Goal: Information Seeking & Learning: Learn about a topic

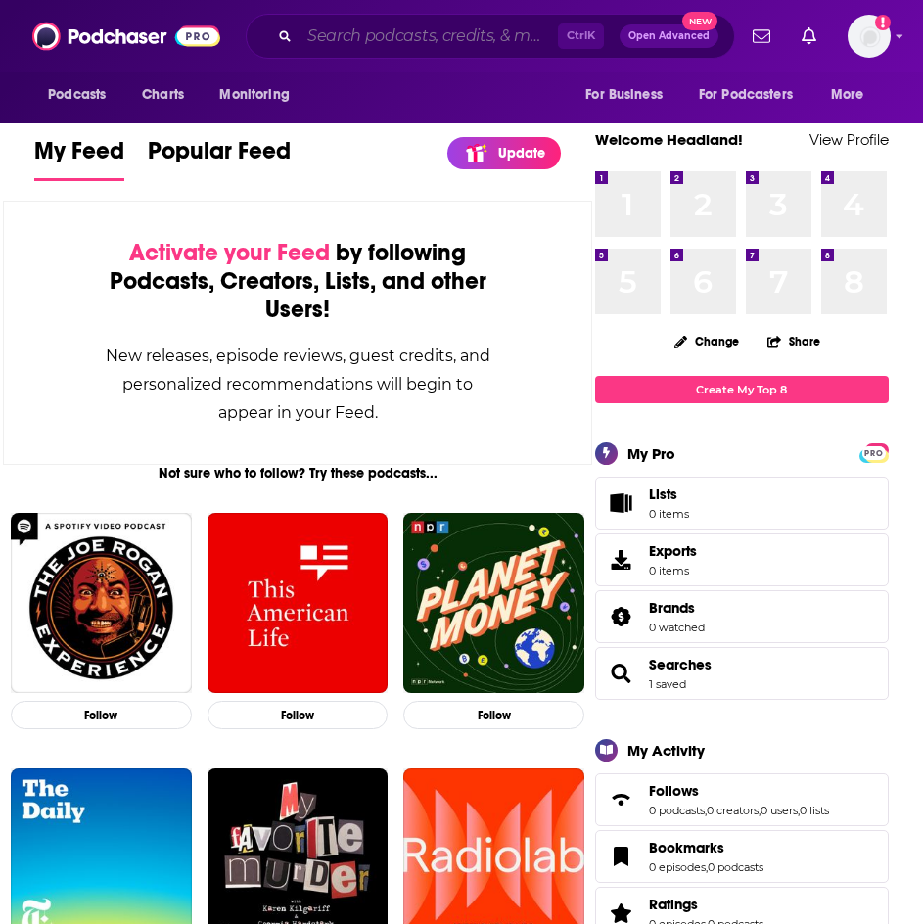
click at [420, 37] on input "Search podcasts, credits, & more..." at bounding box center [429, 36] width 258 height 31
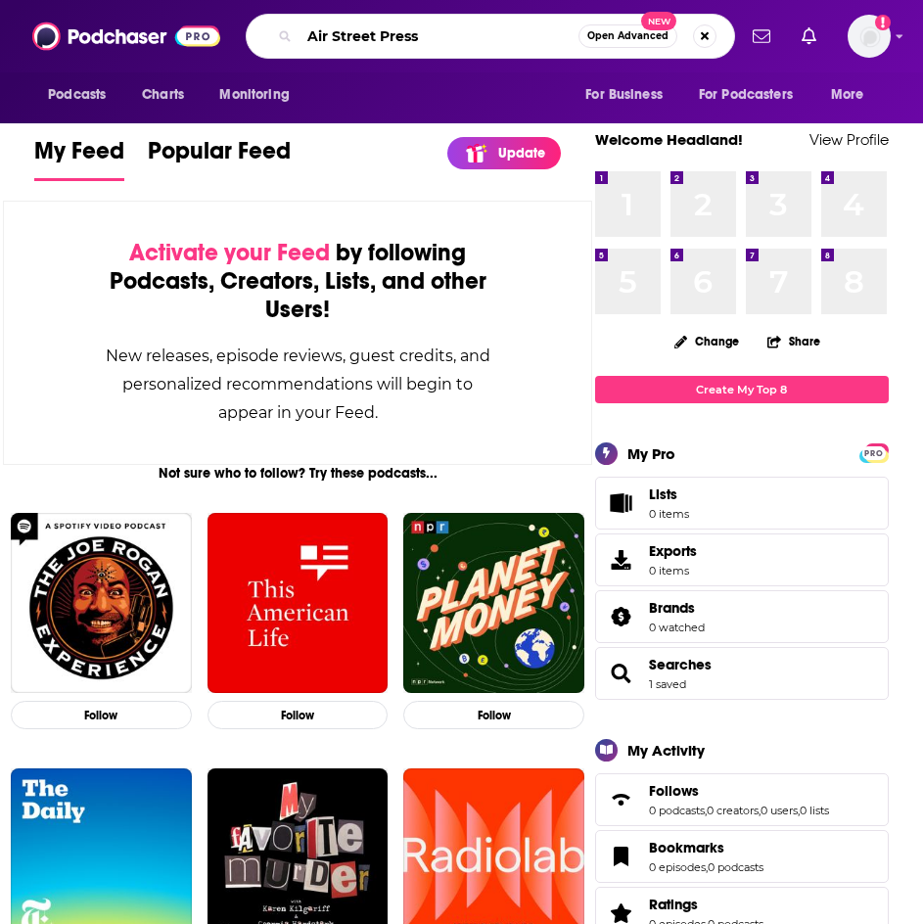
type input "Air Street Press"
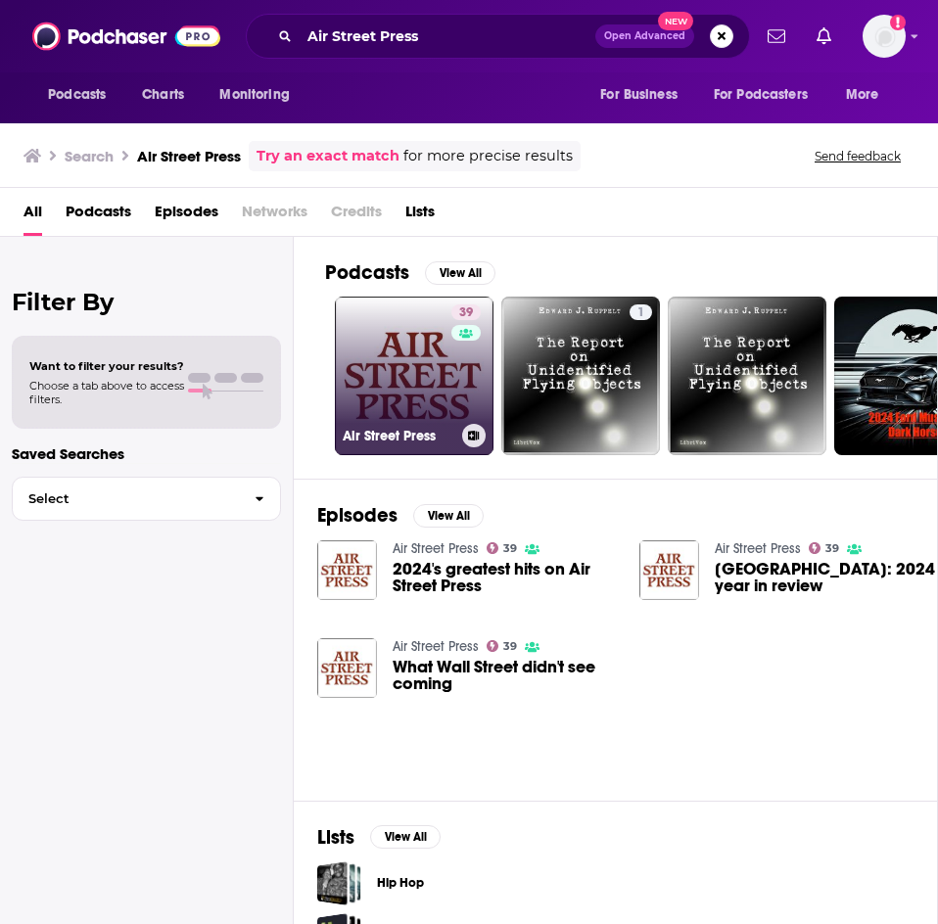
click at [397, 364] on link "[STREET_ADDRESS] Press" at bounding box center [414, 376] width 159 height 159
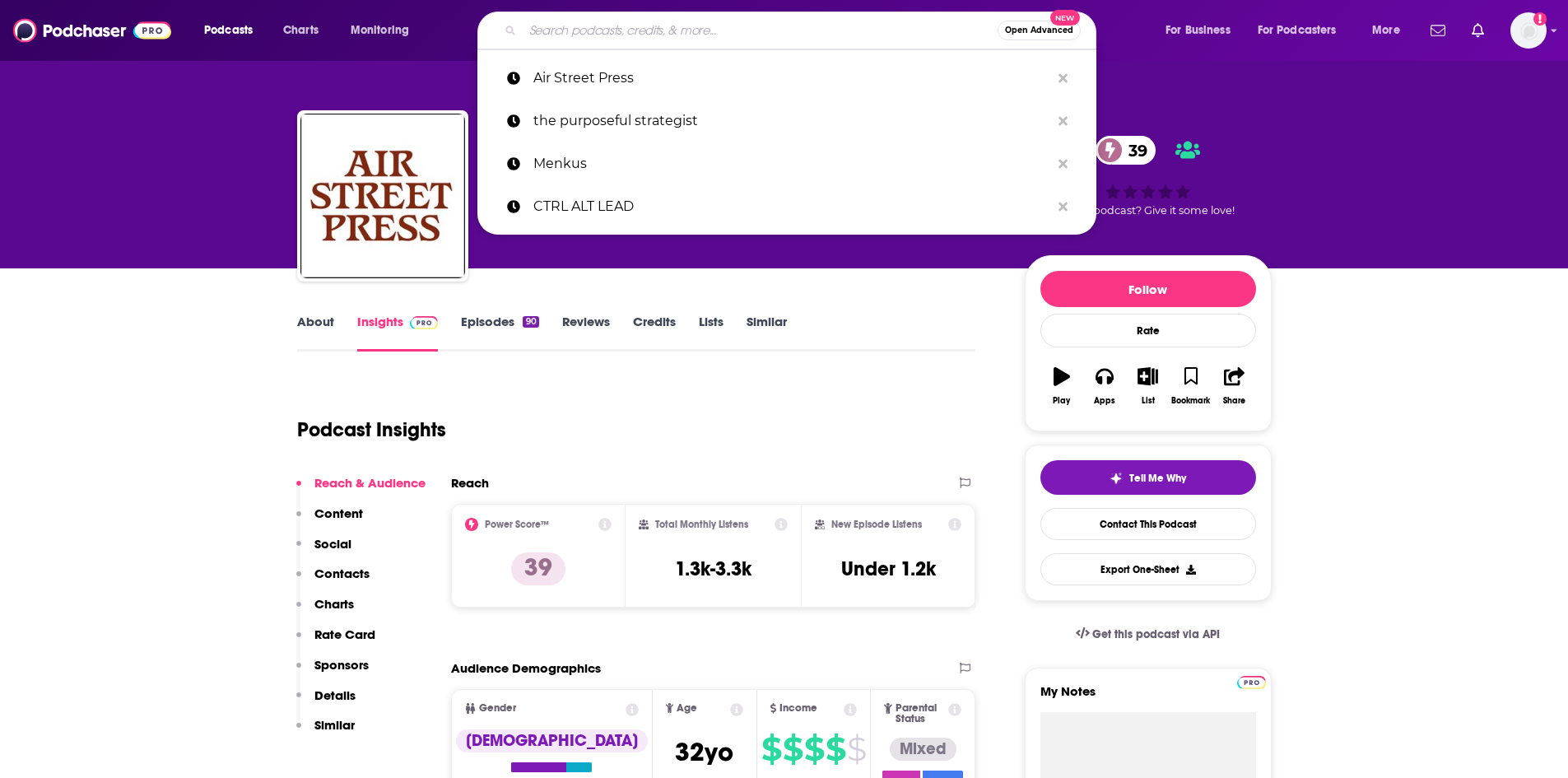
click at [579, 29] on input "Search podcasts, credits, & more..." at bounding box center [760, 30] width 475 height 26
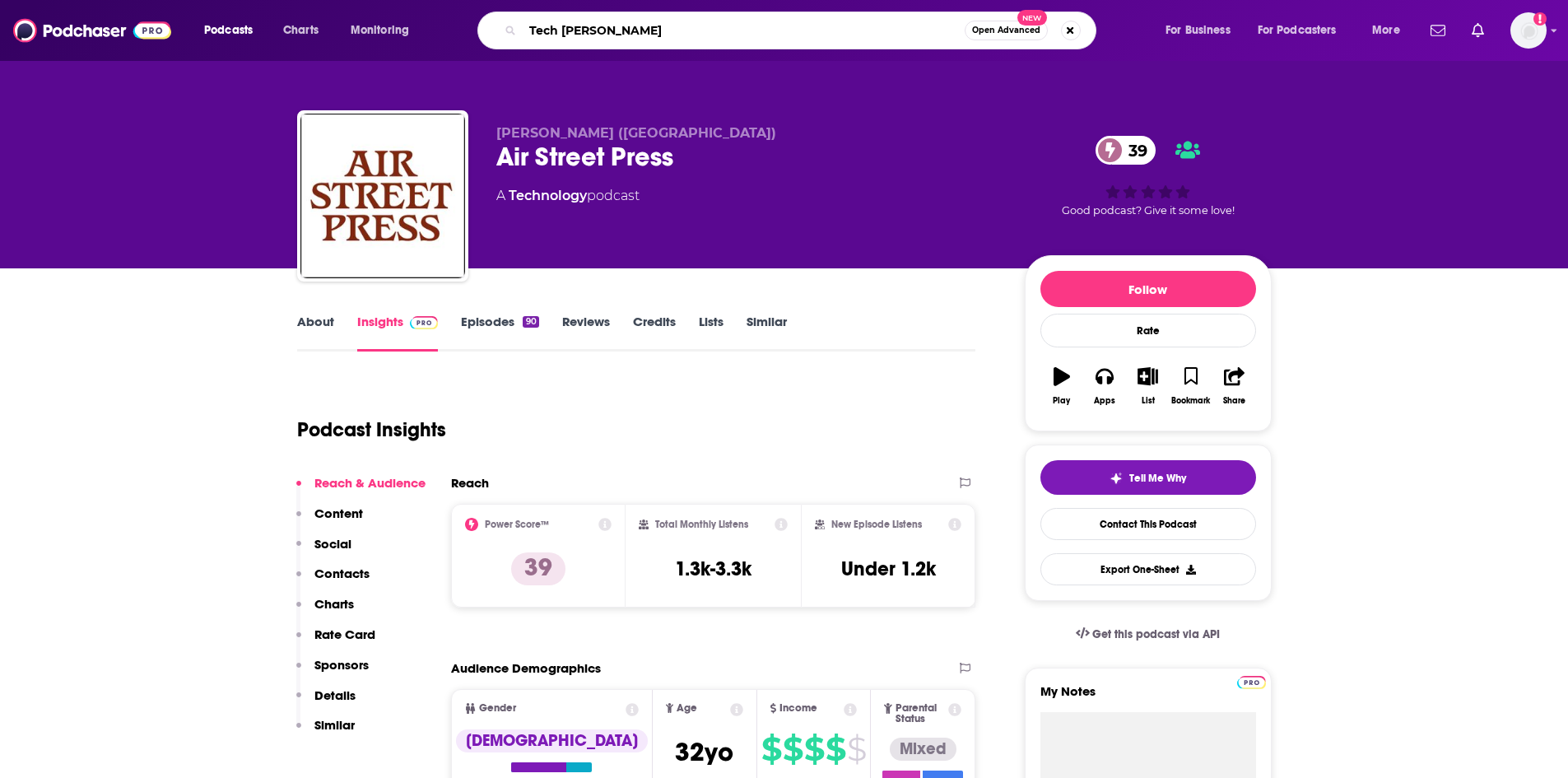
type input "Tech Tonic"
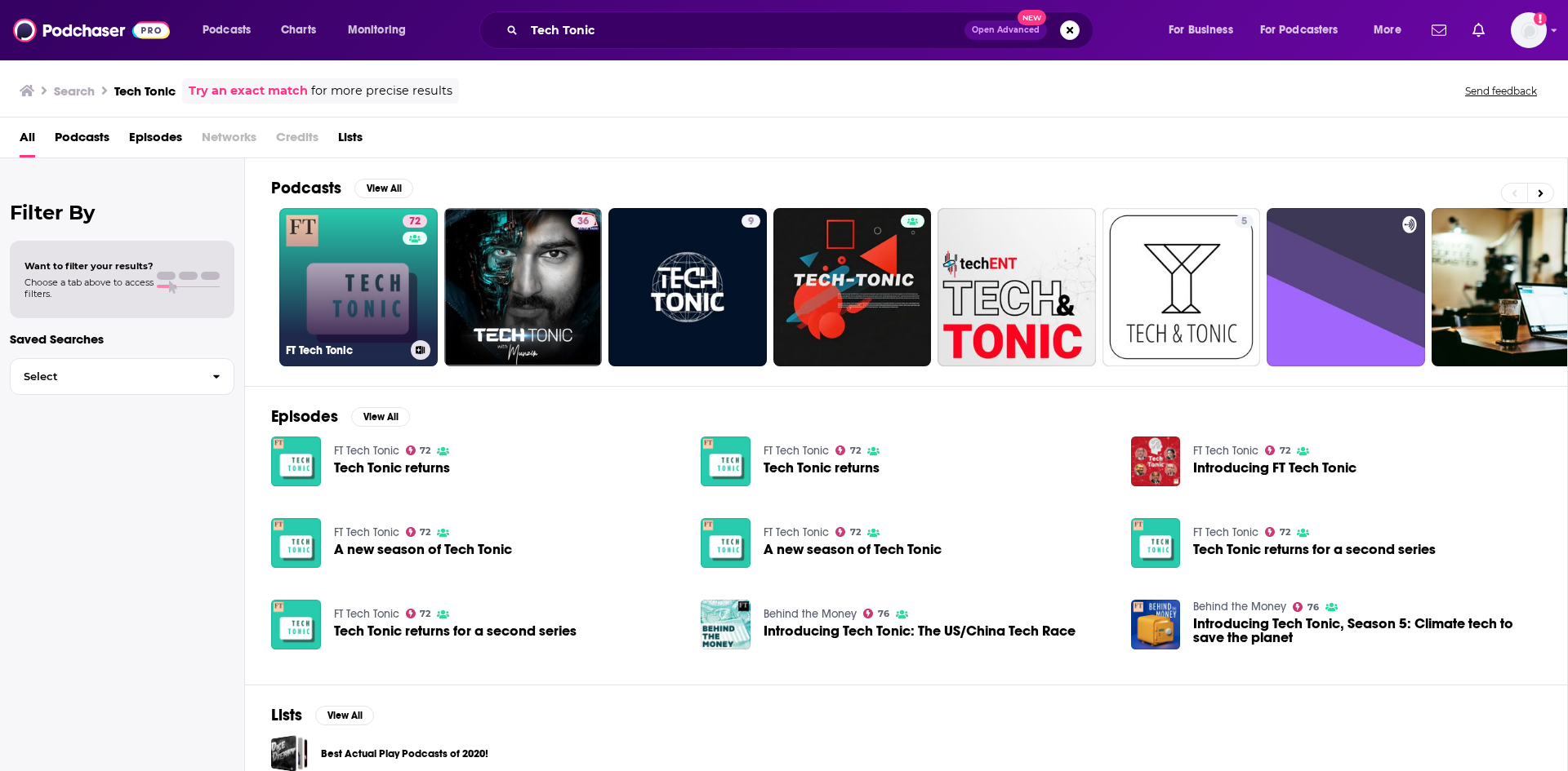
click at [353, 298] on link "72 FT Tech Tonic" at bounding box center [359, 288] width 158 height 158
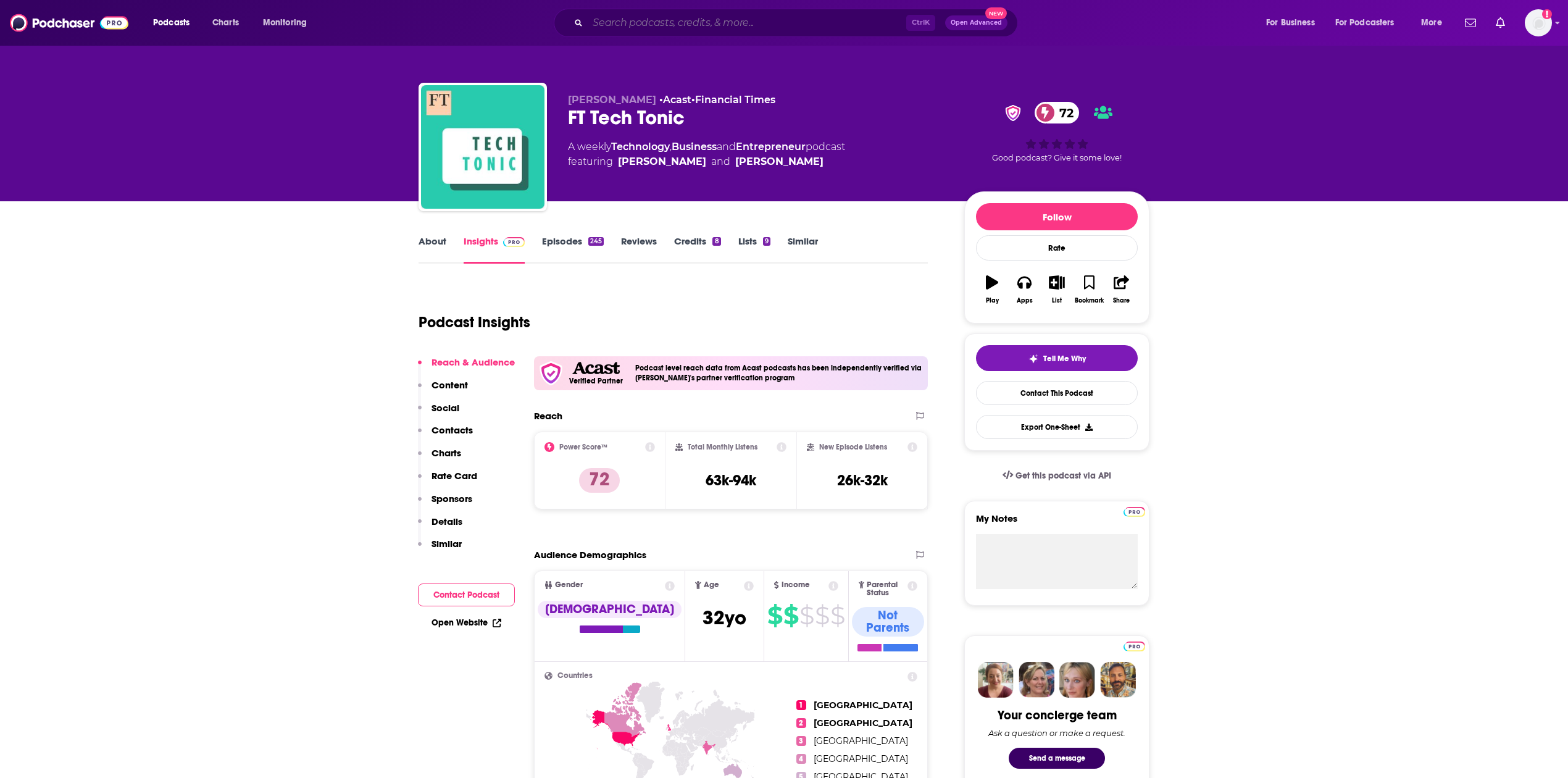
click at [581, 20] on input "Search podcasts, credits, & more..." at bounding box center [746, 23] width 318 height 20
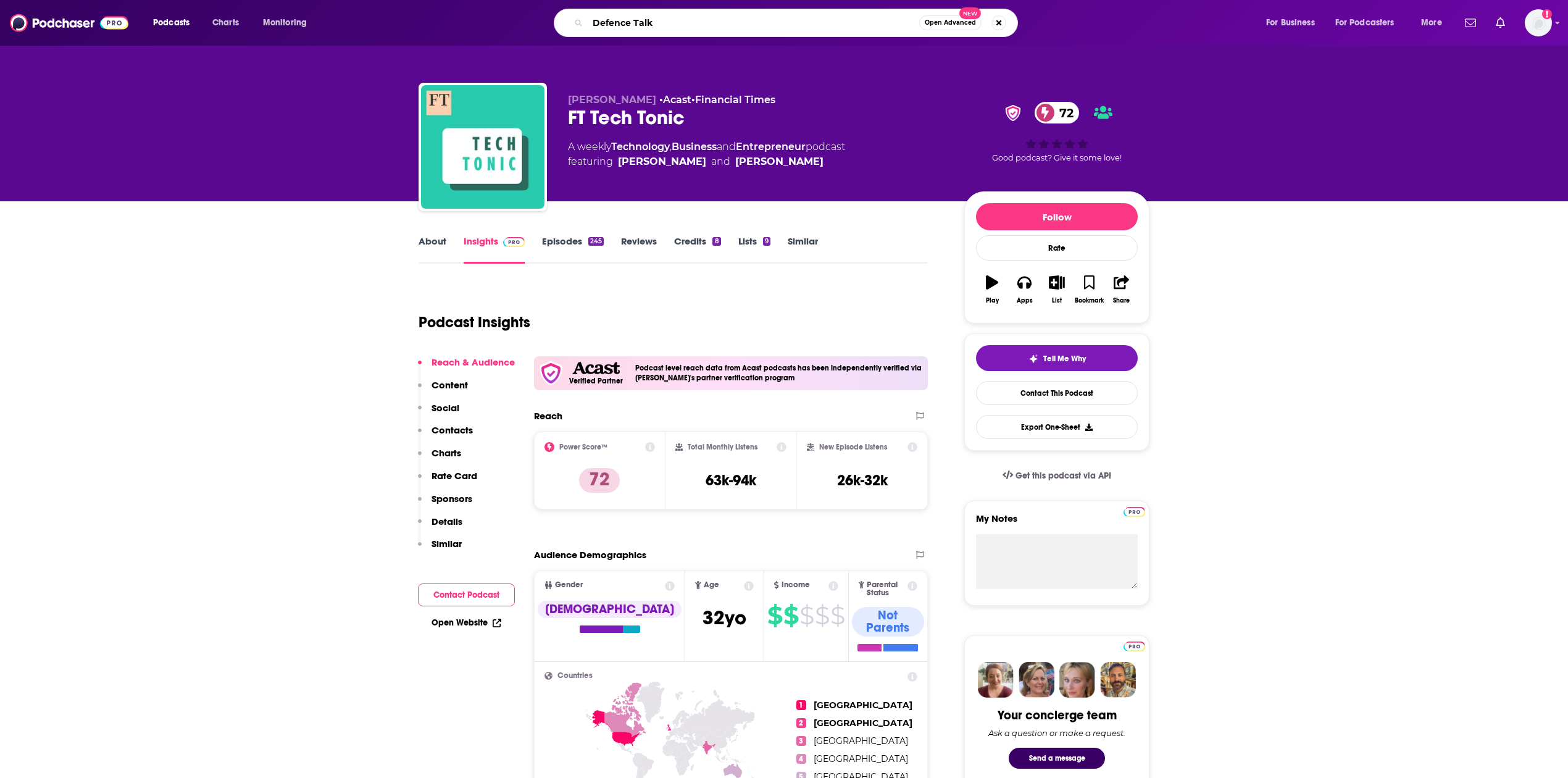
type input "Defence Talks"
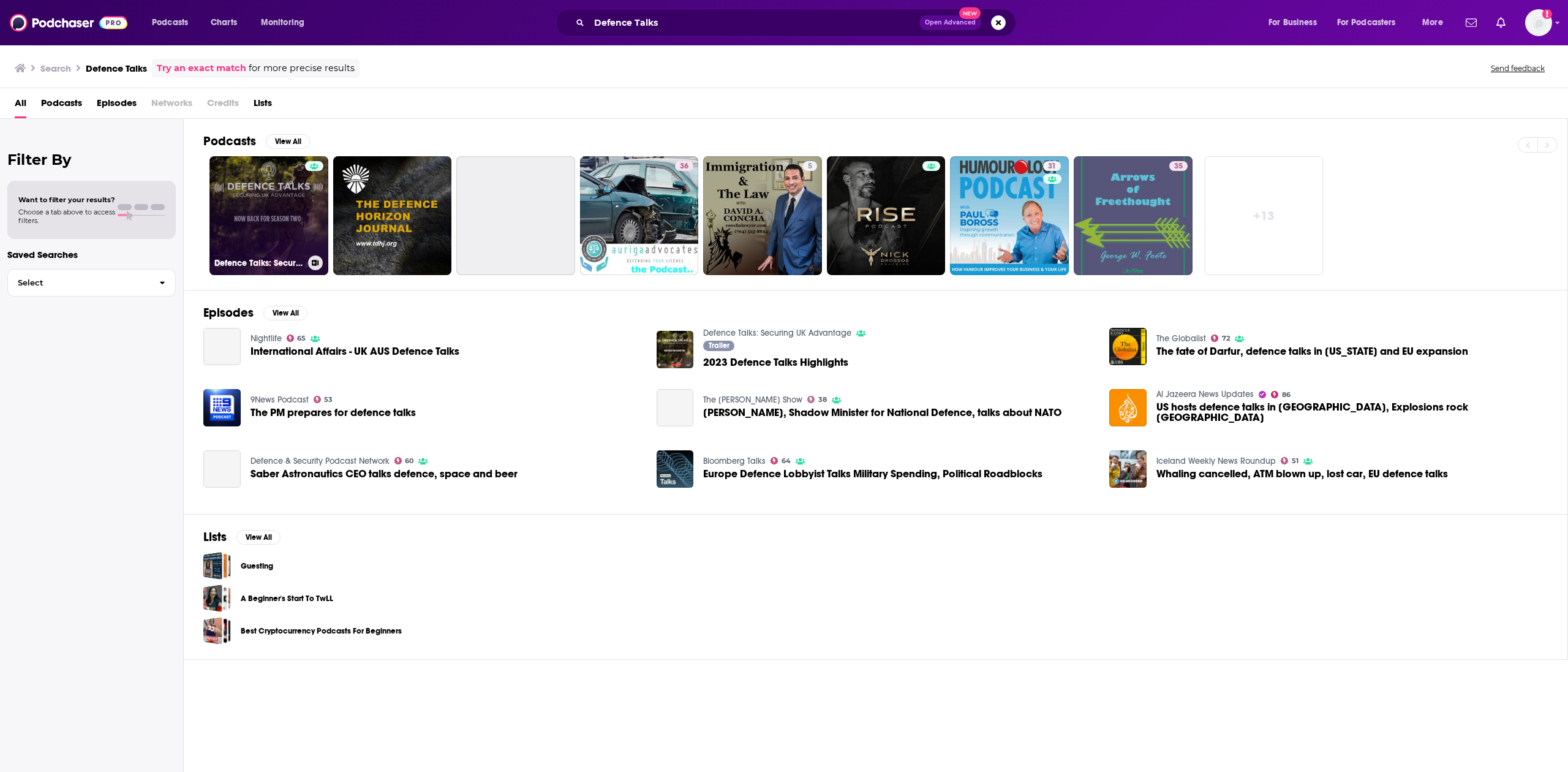
click at [273, 202] on link "Defence Talks: Securing UK Advantage" at bounding box center [269, 216] width 119 height 119
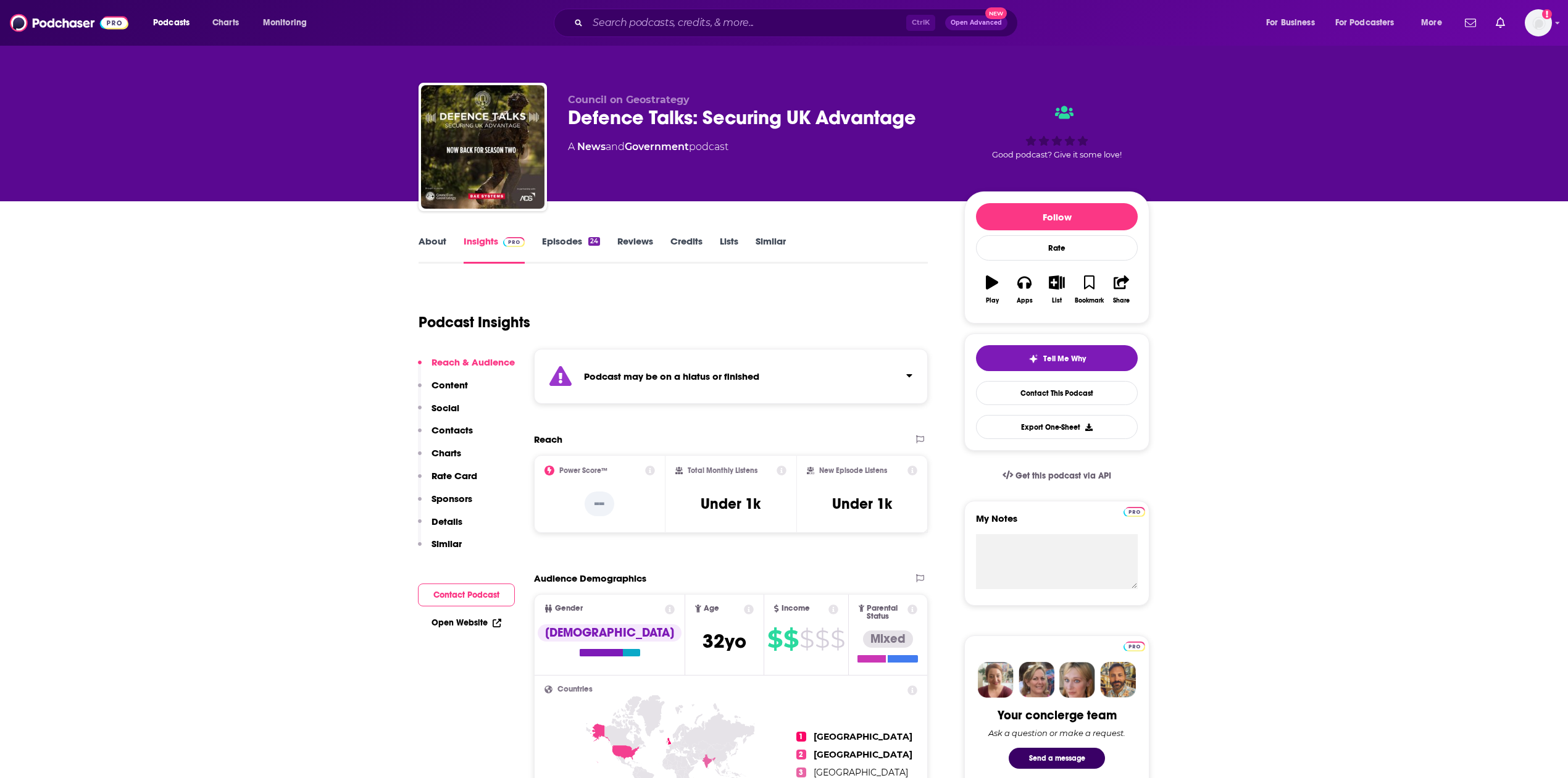
drag, startPoint x: 71, startPoint y: 547, endPoint x: 86, endPoint y: 547, distance: 15.0
click at [581, 28] on input "Search podcasts, credits, & more..." at bounding box center [746, 23] width 318 height 20
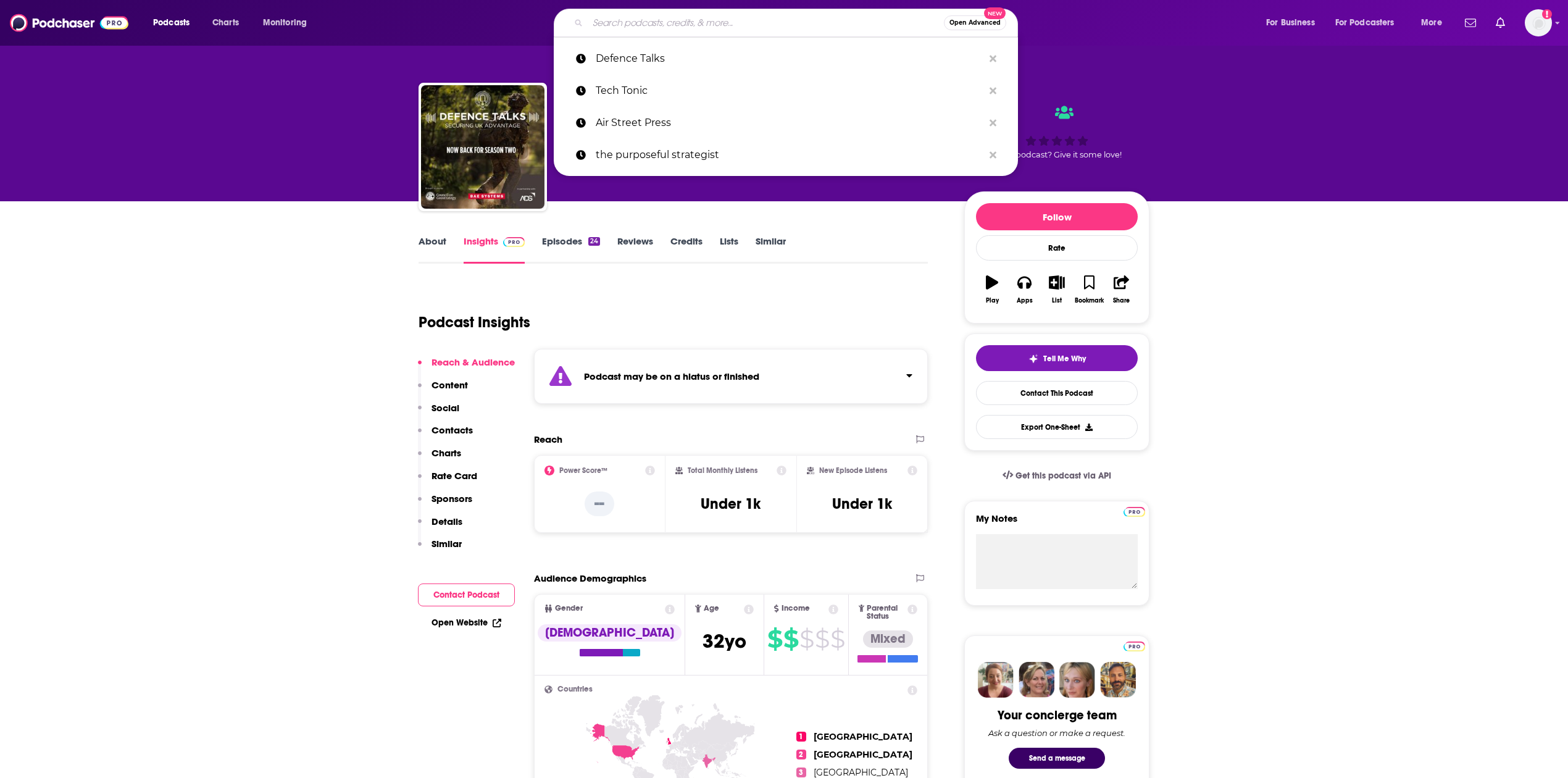
paste input "LFG Podcast"
type input "LFG Podcast"
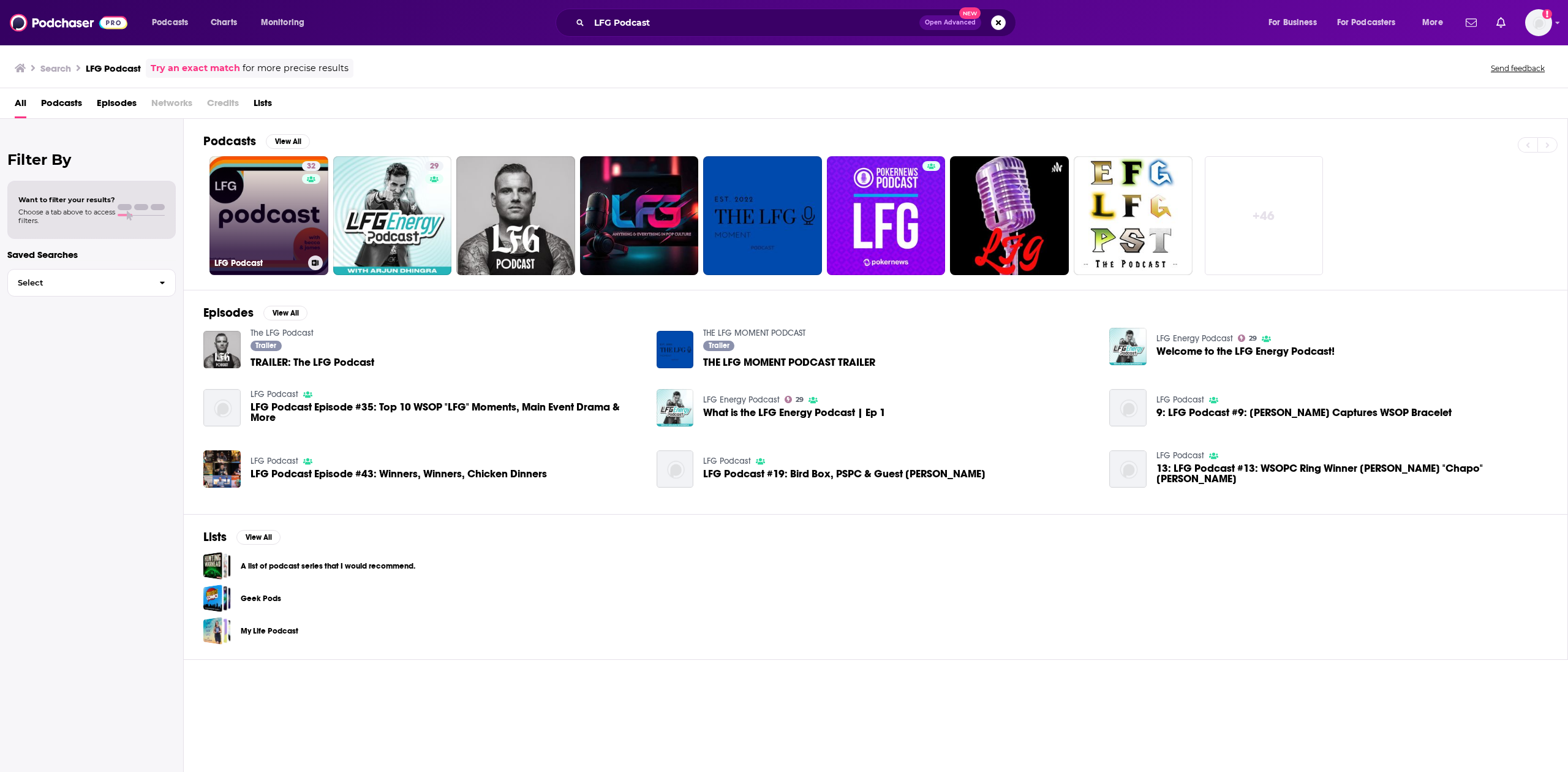
click at [281, 212] on link "32 LFG Podcast" at bounding box center [269, 216] width 119 height 119
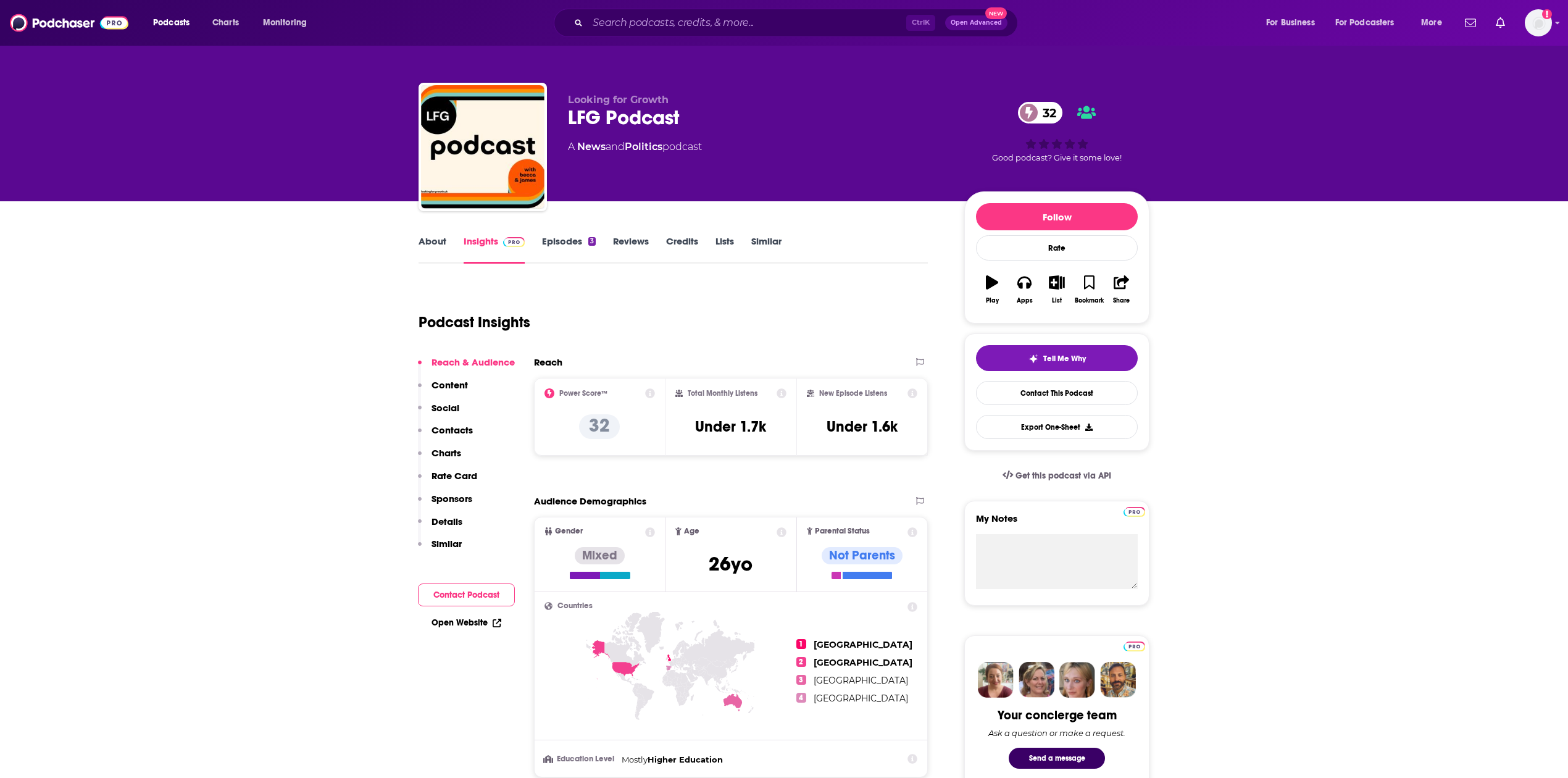
click at [581, 391] on icon at bounding box center [650, 393] width 10 height 10
click at [581, 33] on div "Ctrl K Open Advanced New" at bounding box center [786, 23] width 464 height 28
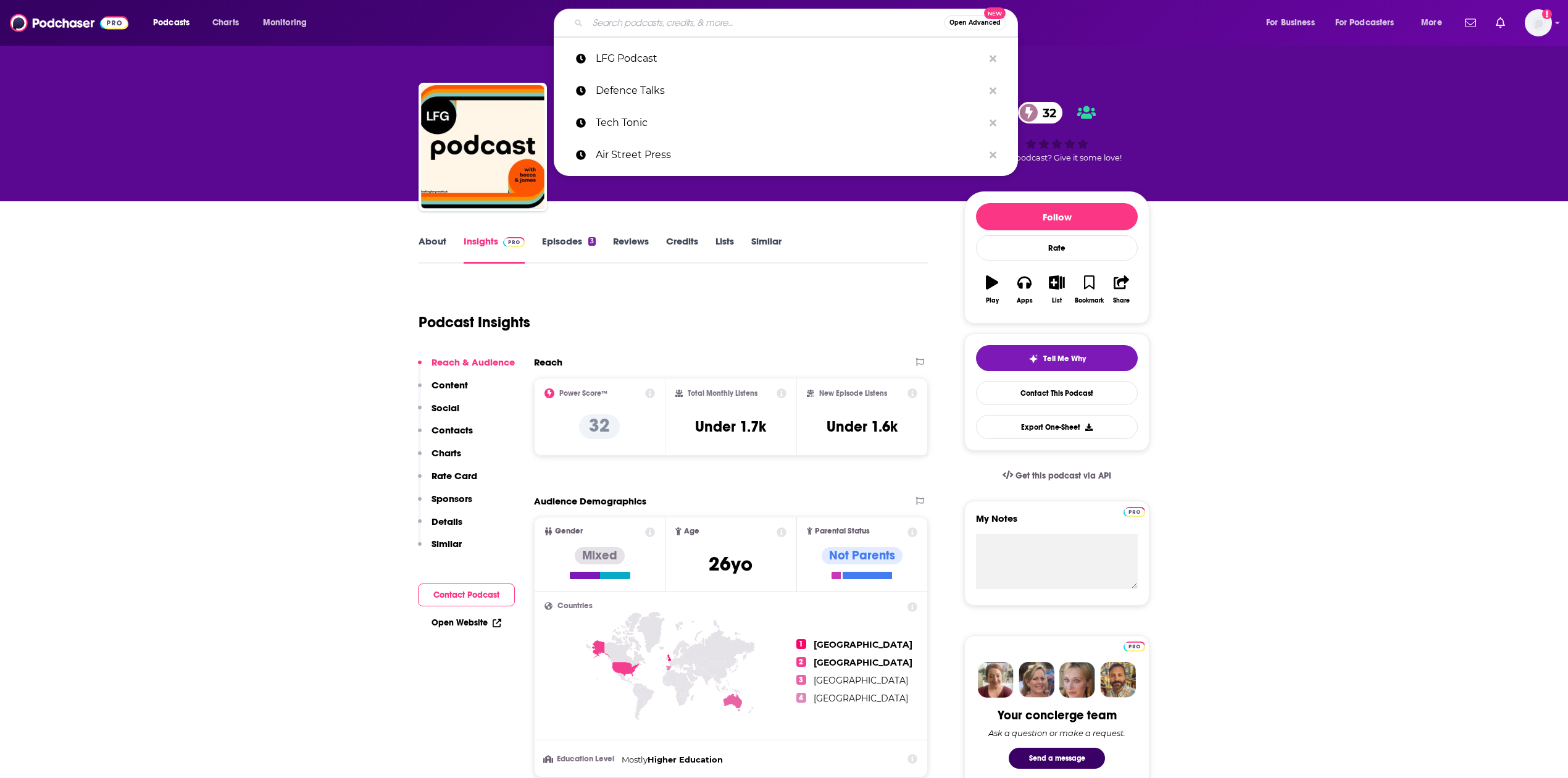
click at [581, 27] on input "Search podcasts, credits, & more..." at bounding box center [765, 23] width 356 height 20
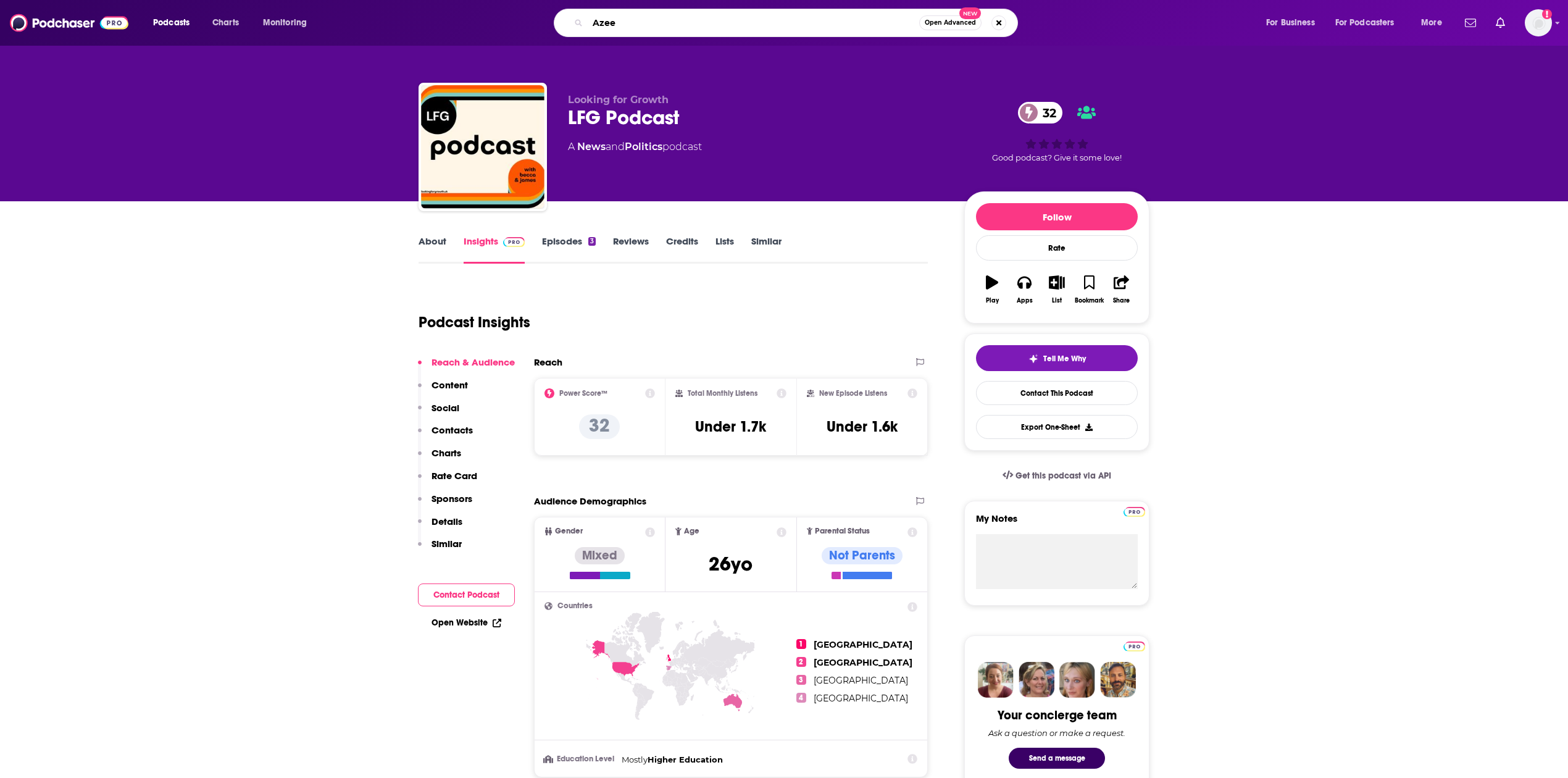
type input "[PERSON_NAME]"
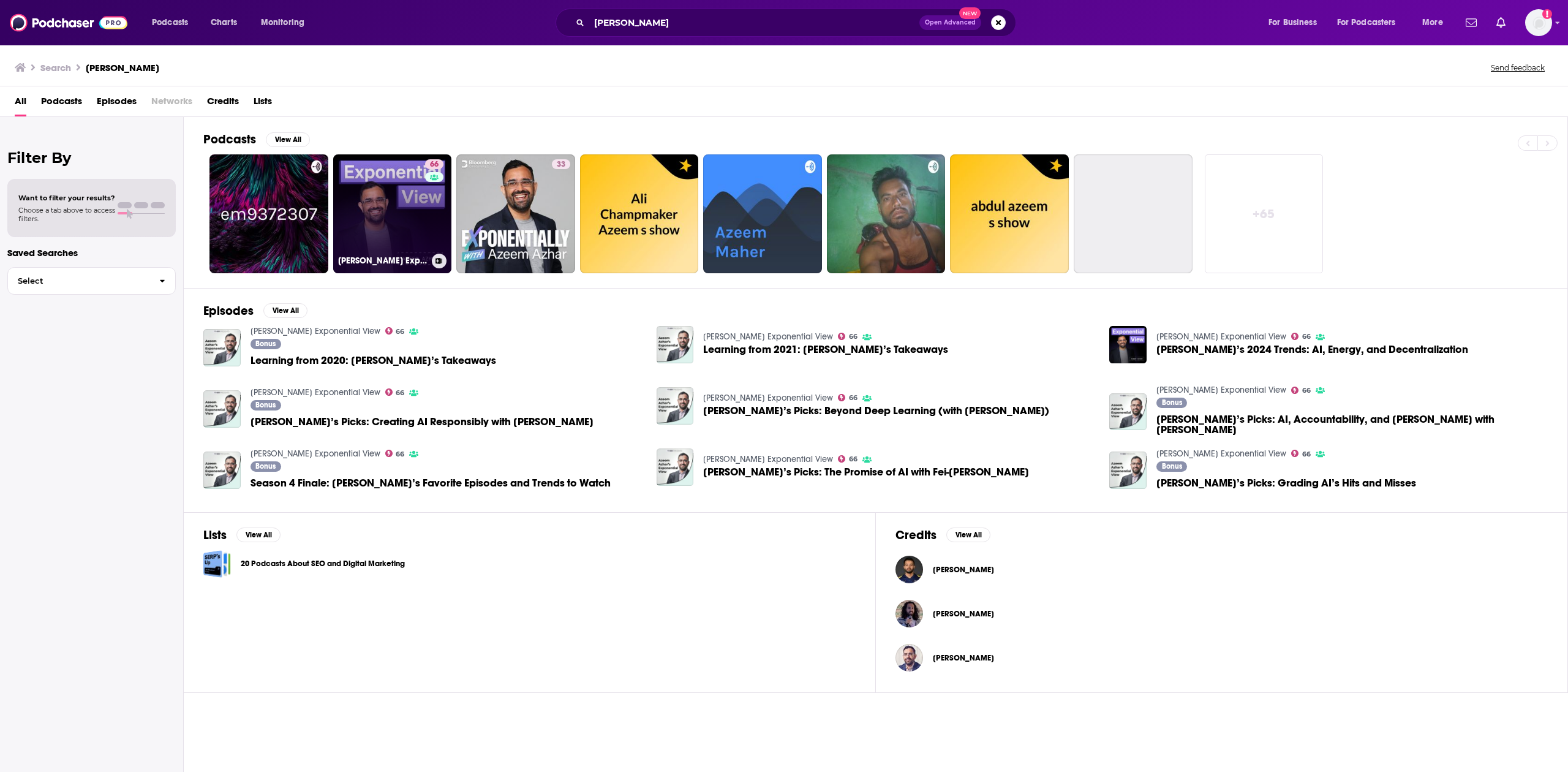
click at [387, 205] on link "66 [PERSON_NAME] Exponential View" at bounding box center [393, 214] width 119 height 119
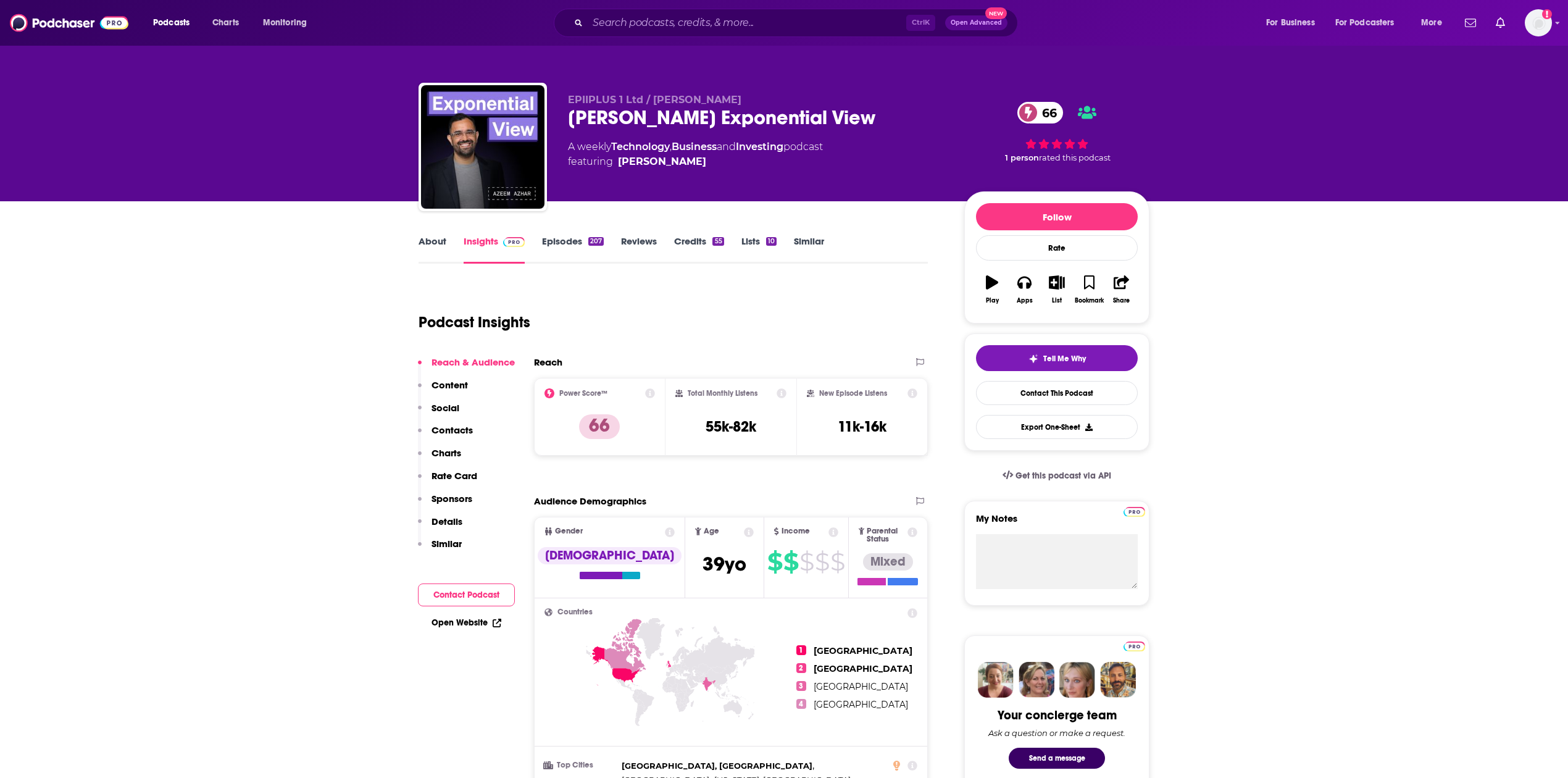
click at [581, 27] on input "Search podcasts, credits, & more..." at bounding box center [746, 23] width 318 height 20
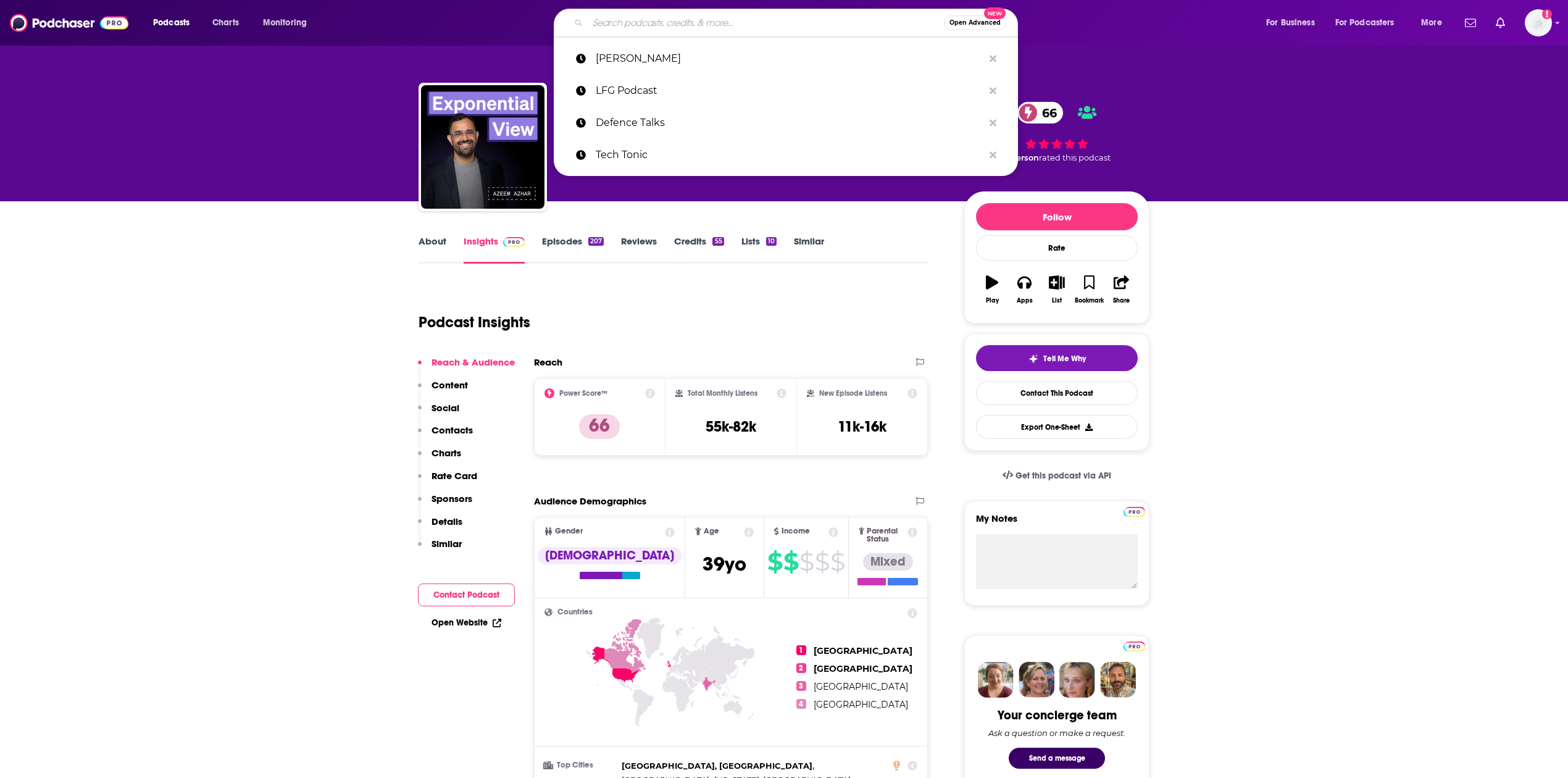
paste input "LFG Podcast"
type input "LFG Podcast"
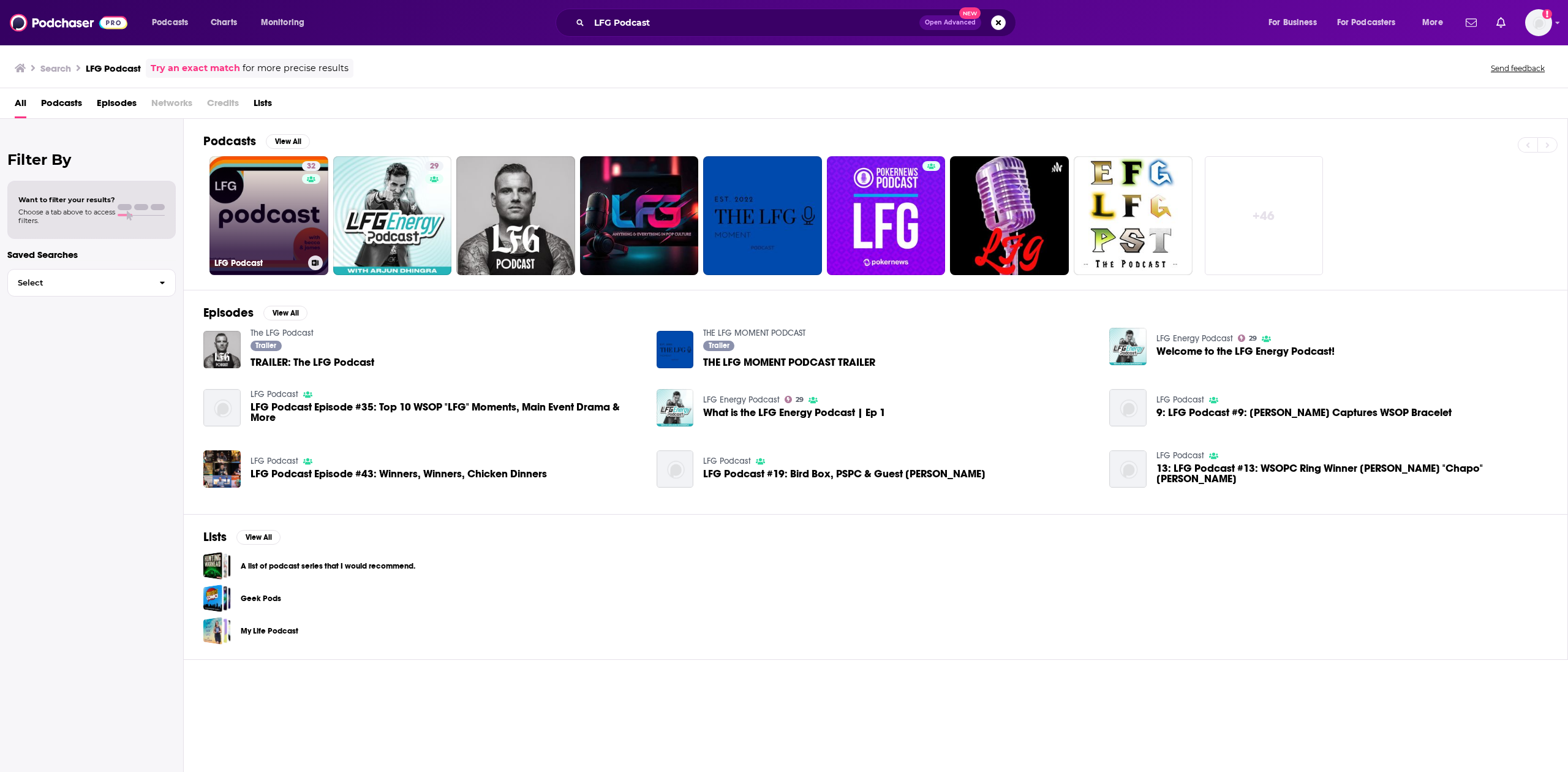
click at [262, 187] on link "32 LFG Podcast" at bounding box center [269, 216] width 119 height 119
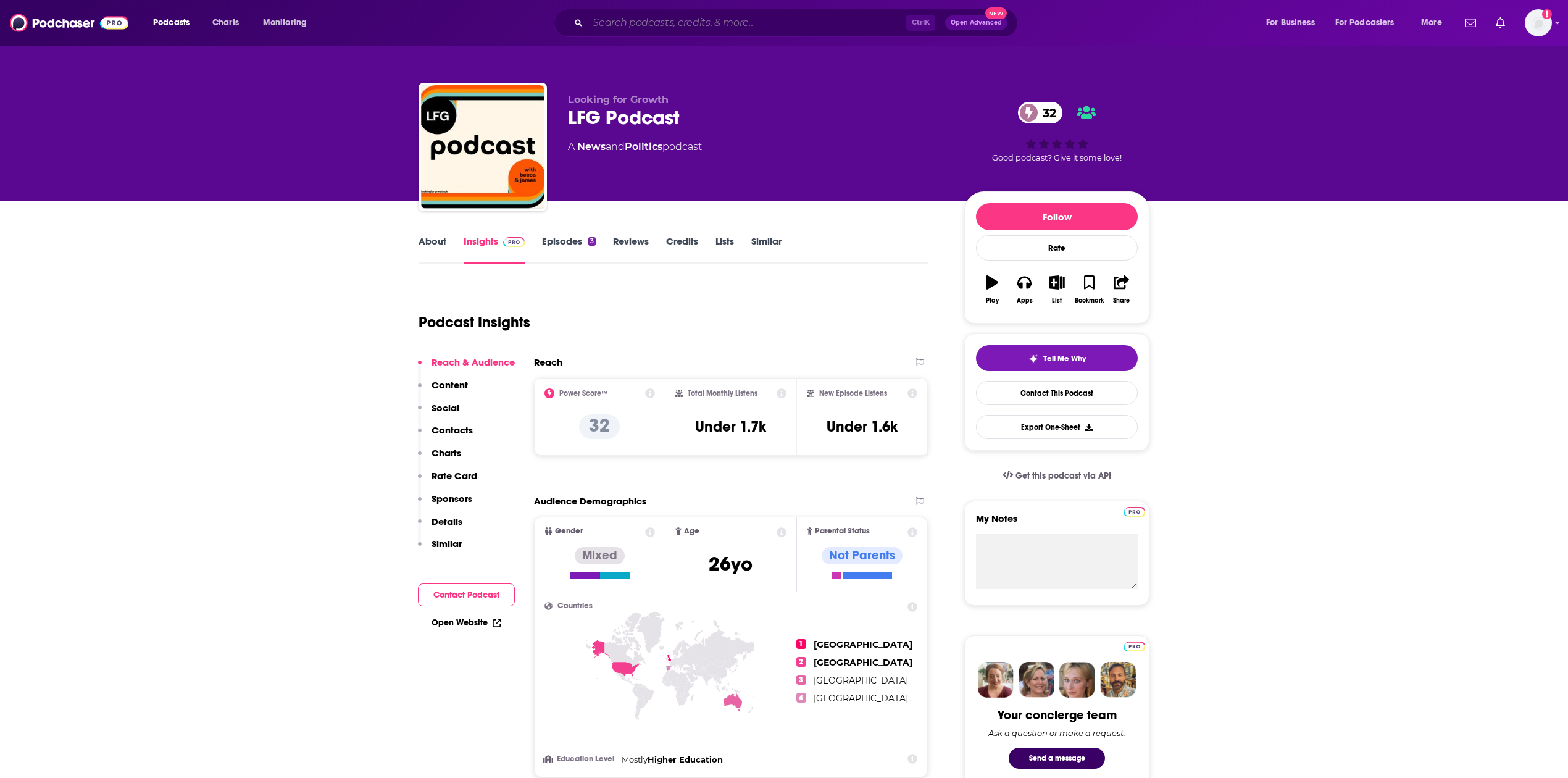
click at [581, 17] on input "Search podcasts, credits, & more..." at bounding box center [746, 23] width 318 height 20
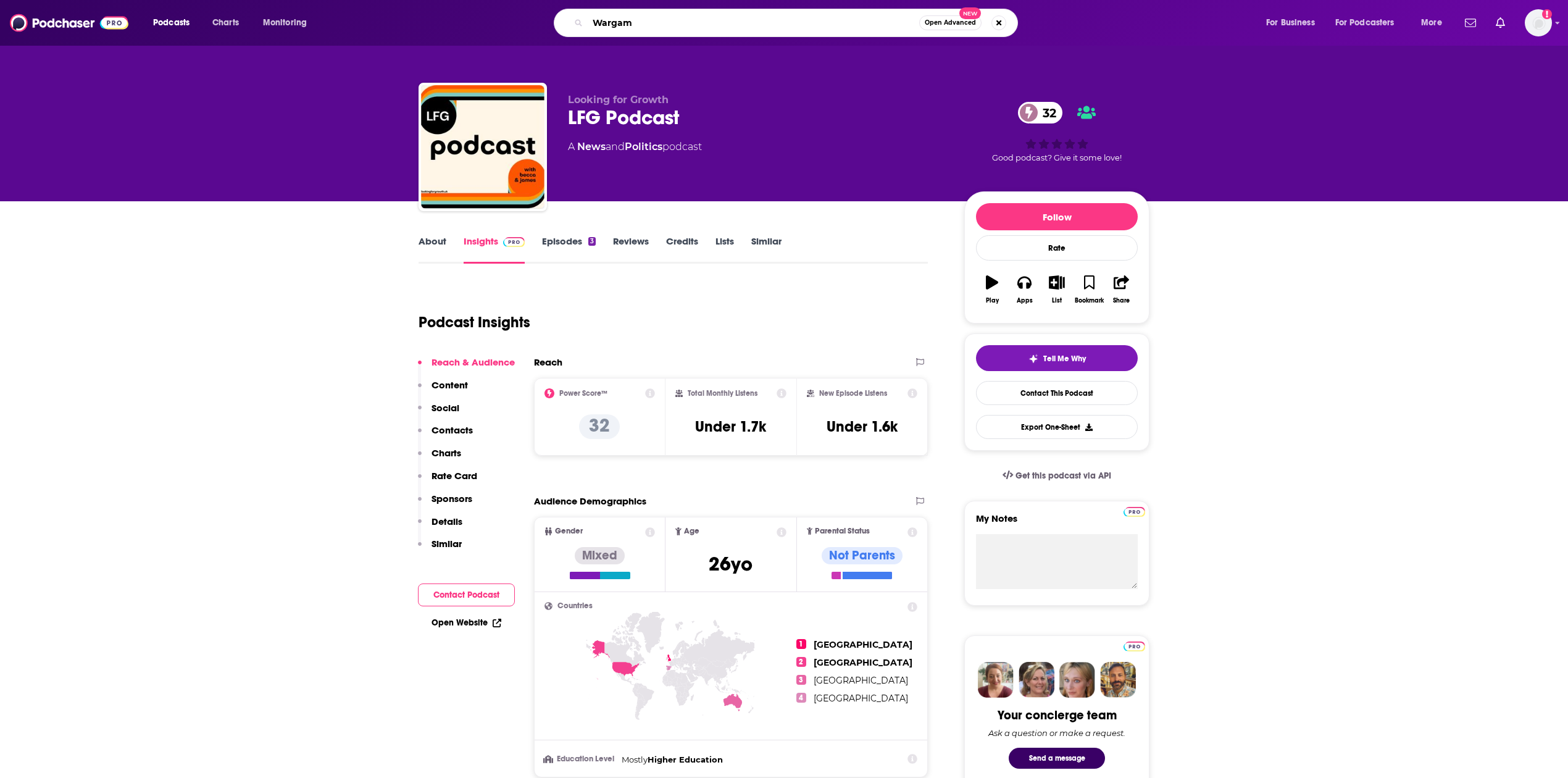
type input "Wargame"
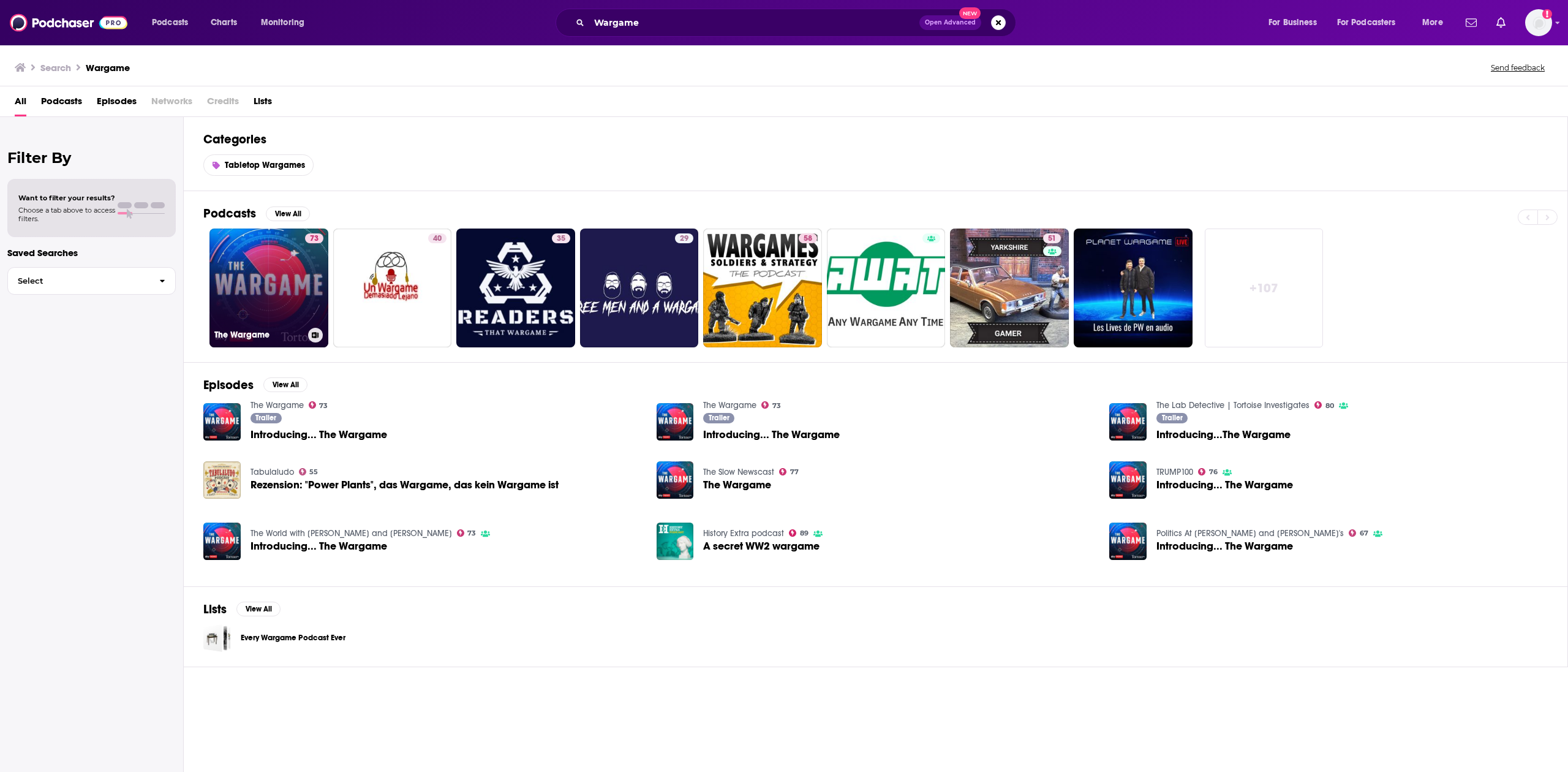
click at [250, 268] on link "73 The Wargame" at bounding box center [269, 288] width 119 height 119
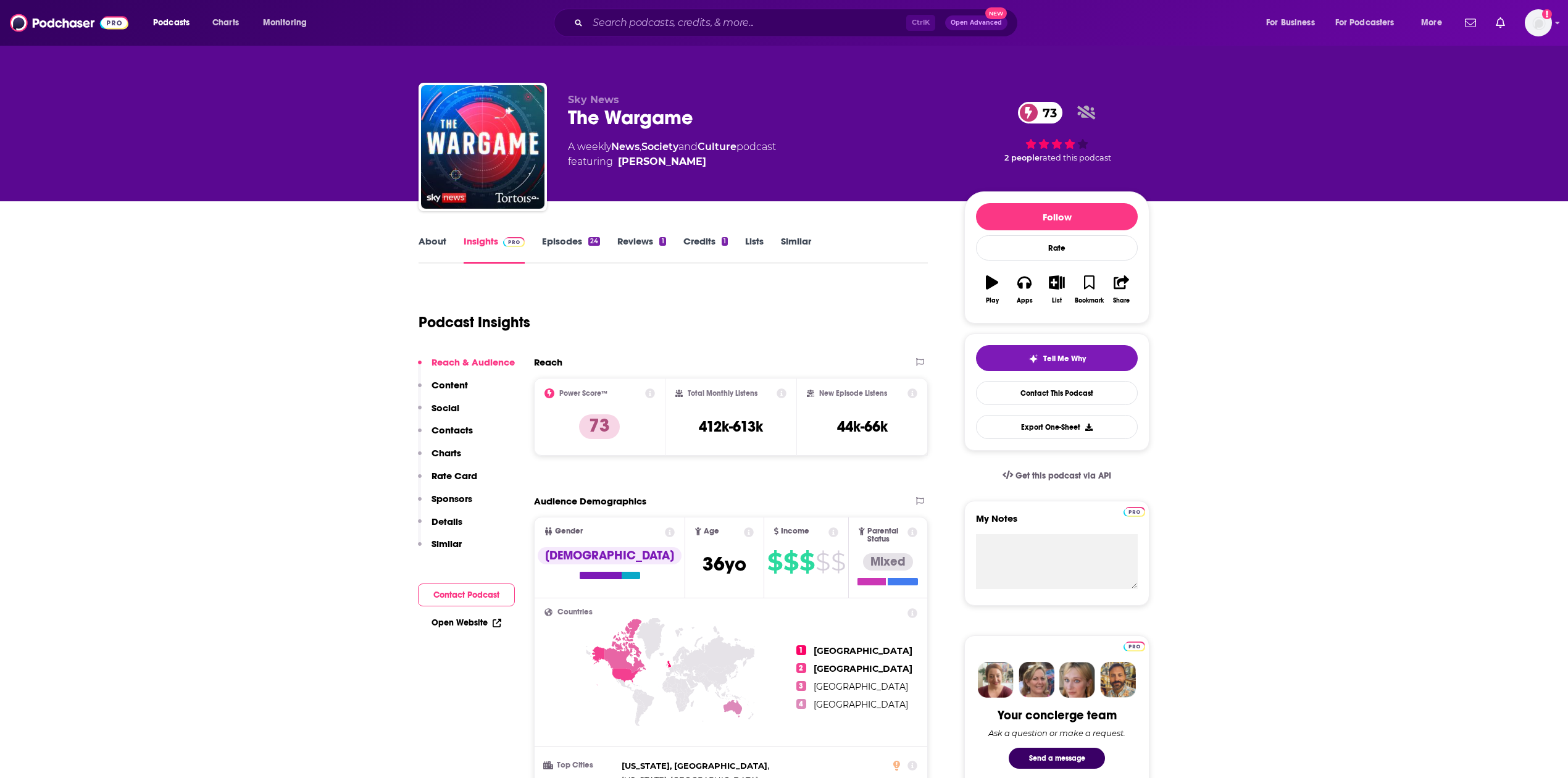
drag, startPoint x: 112, startPoint y: 510, endPoint x: 369, endPoint y: 508, distance: 257.0
click at [581, 358] on span "Tell Me Why" at bounding box center [1065, 359] width 43 height 10
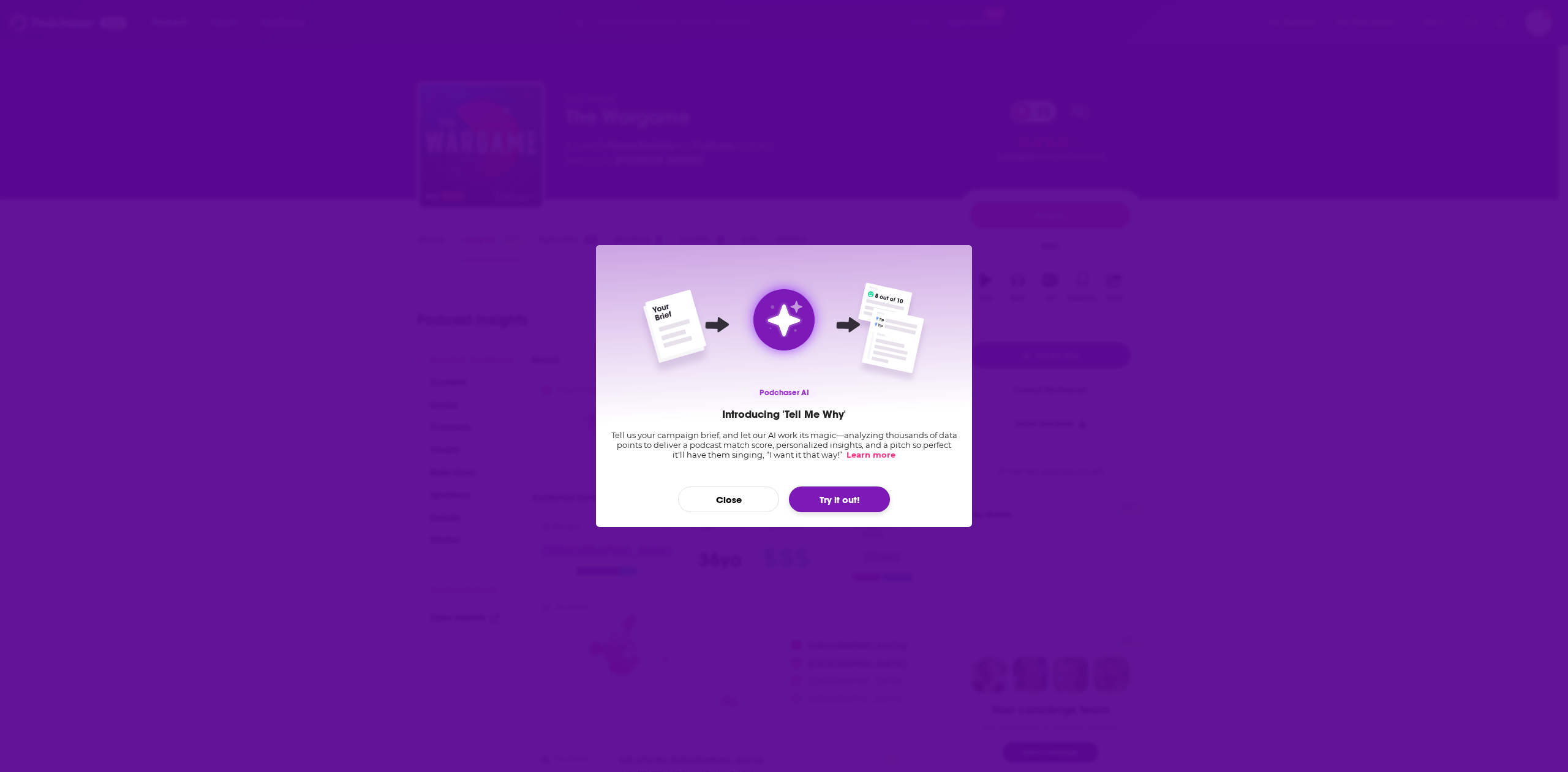
click at [577, 495] on button "Try it out!" at bounding box center [839, 499] width 101 height 26
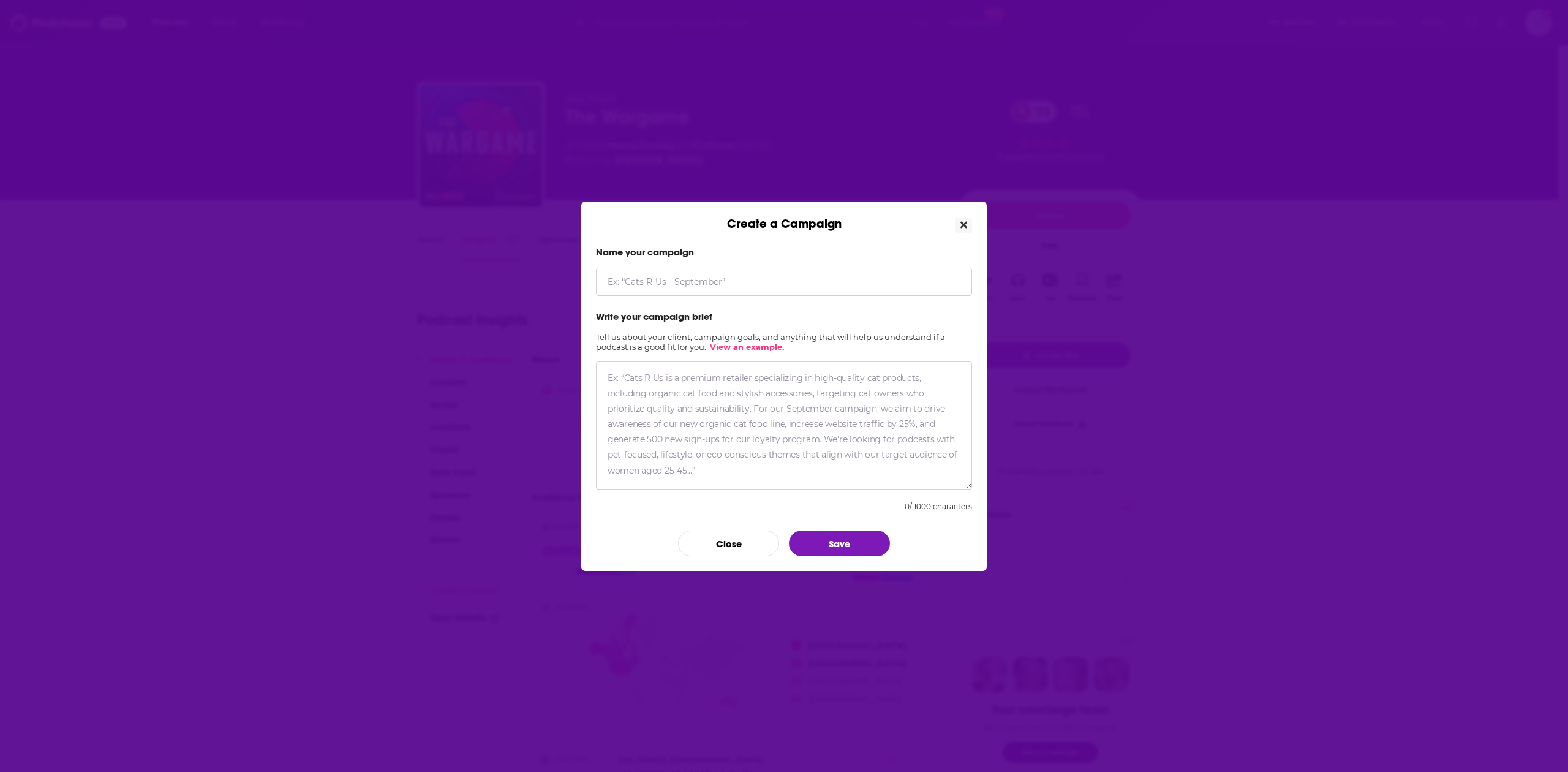
click at [577, 221] on button "Close" at bounding box center [963, 225] width 16 height 15
